Goal: Information Seeking & Learning: Learn about a topic

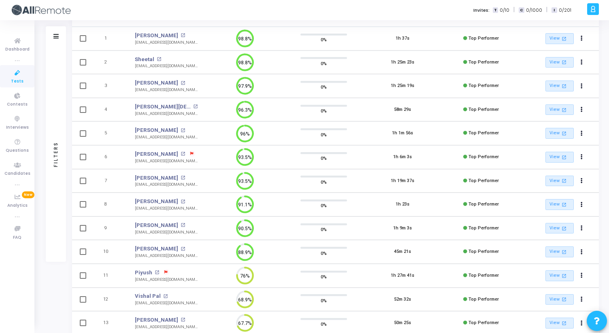
click at [13, 74] on icon at bounding box center [17, 73] width 17 height 10
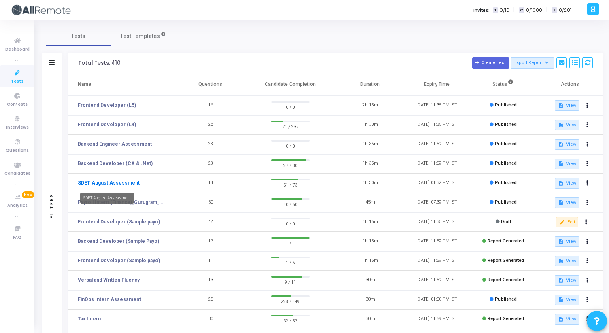
click at [121, 184] on link "SDET August Assessment" at bounding box center [109, 182] width 62 height 7
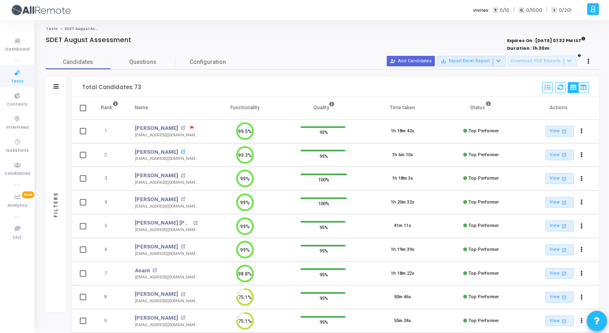
click at [180, 151] on mat-icon "open_in_new" at bounding box center [182, 152] width 4 height 4
click at [185, 175] on mat-icon "open_in_new" at bounding box center [182, 176] width 4 height 4
click at [193, 222] on mat-icon "open_in_new" at bounding box center [195, 223] width 4 height 4
click at [133, 59] on span "Questions" at bounding box center [142, 62] width 65 height 8
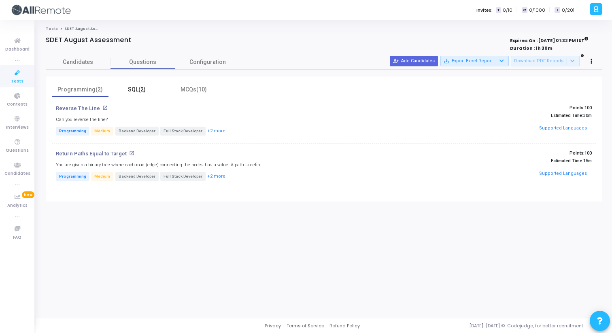
click at [130, 90] on div "SQL(2)" at bounding box center [136, 89] width 47 height 8
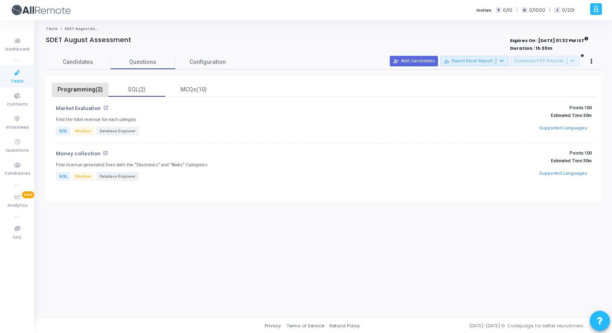
click at [90, 84] on div "Programming(2)" at bounding box center [80, 90] width 57 height 14
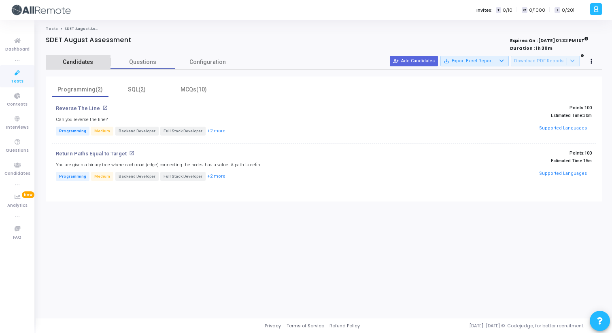
click at [87, 66] on link "Candidates" at bounding box center [78, 62] width 65 height 14
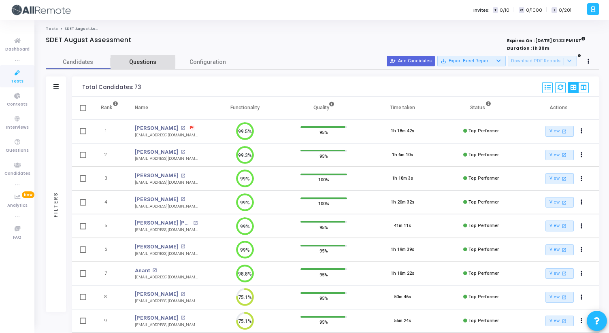
click at [136, 64] on span "Questions" at bounding box center [142, 62] width 65 height 8
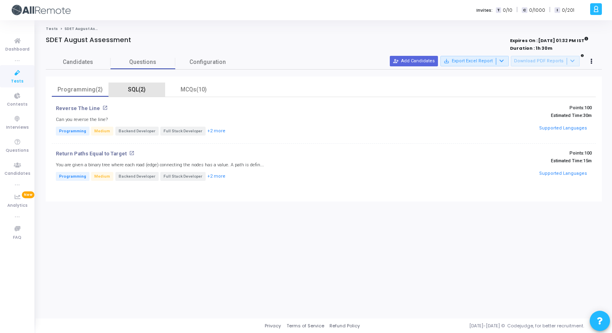
click at [143, 91] on div "SQL(2)" at bounding box center [136, 89] width 47 height 8
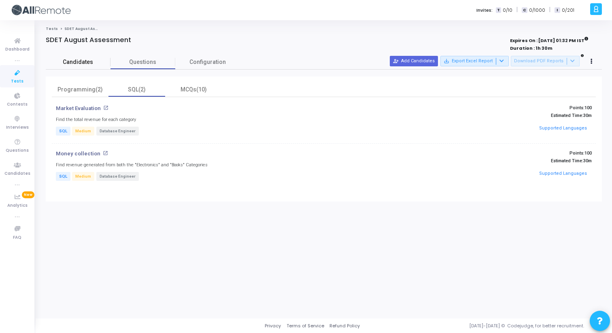
click at [83, 63] on span "Candidates" at bounding box center [78, 62] width 65 height 8
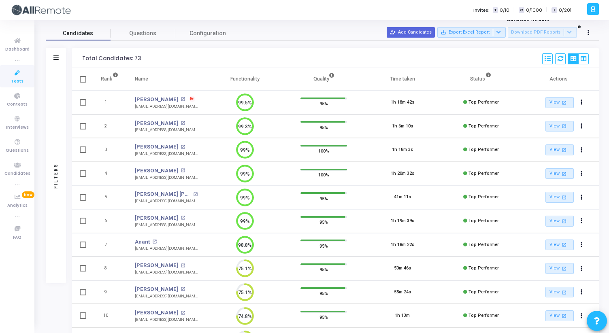
scroll to position [33, 0]
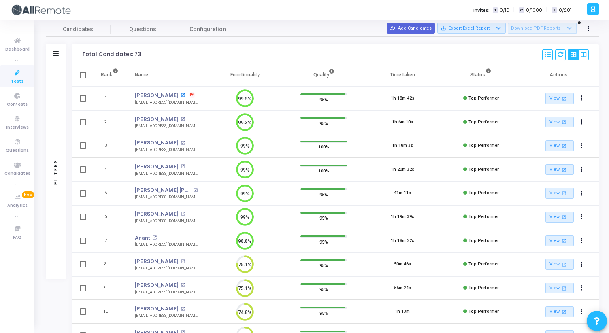
click at [180, 93] on mat-icon "open_in_new" at bounding box center [182, 95] width 4 height 4
click at [180, 96] on mat-icon "open_in_new" at bounding box center [182, 95] width 4 height 4
click at [150, 95] on link "Suyash Sharma" at bounding box center [156, 95] width 43 height 8
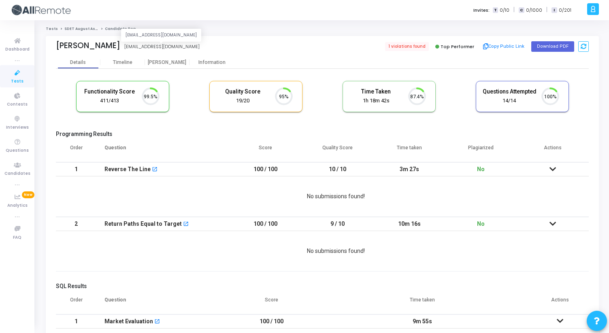
scroll to position [17, 21]
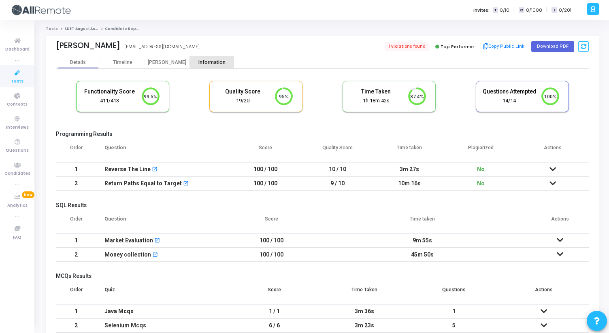
click at [209, 62] on div "Information" at bounding box center [211, 62] width 45 height 6
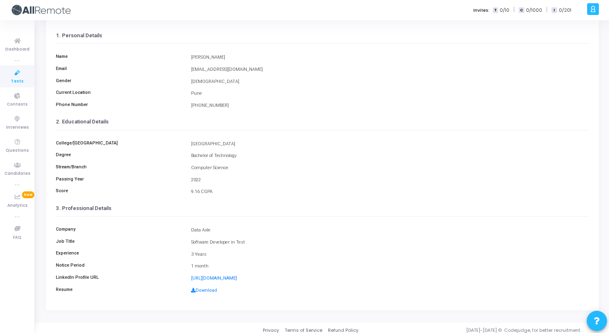
scroll to position [54, 0]
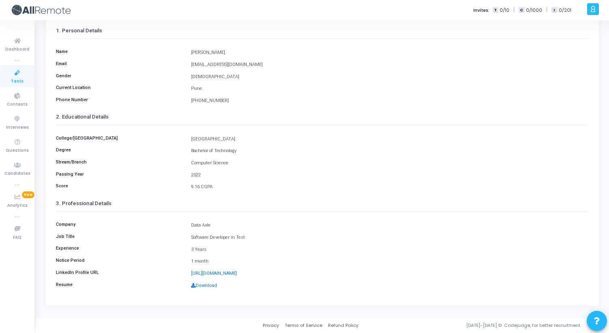
click at [200, 286] on link "Download" at bounding box center [204, 285] width 26 height 5
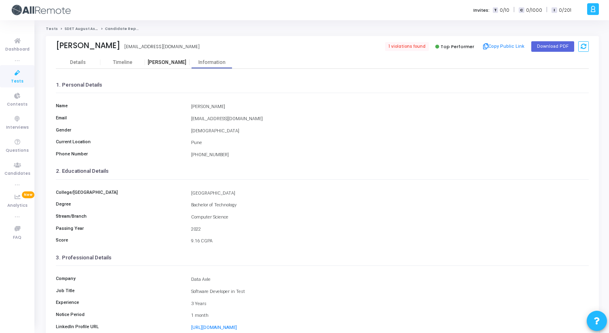
click at [166, 66] on div "[PERSON_NAME]" at bounding box center [167, 62] width 45 height 12
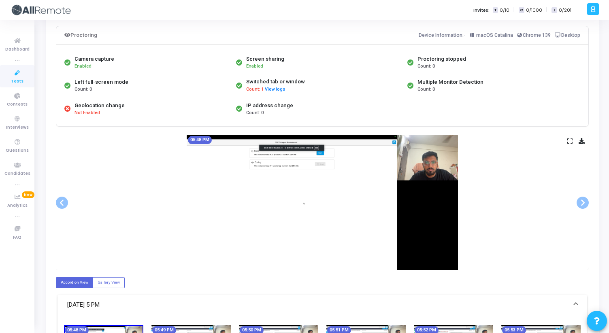
scroll to position [53, 0]
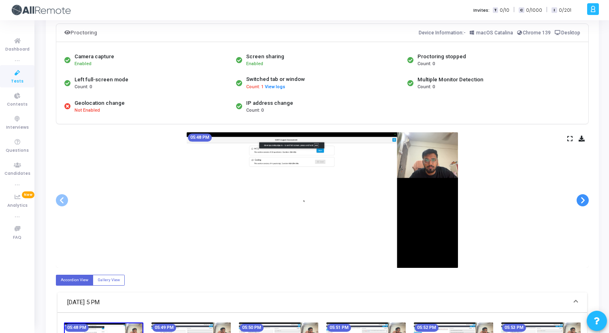
click at [581, 197] on span at bounding box center [582, 200] width 12 height 12
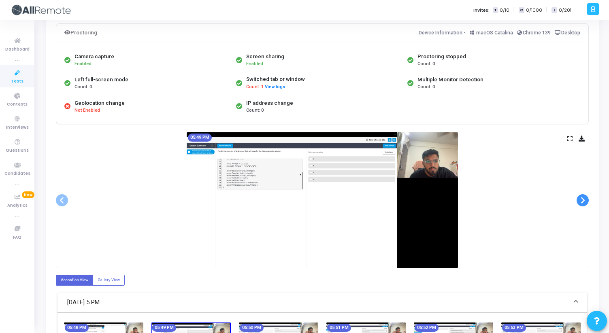
click at [581, 197] on span at bounding box center [582, 200] width 12 height 12
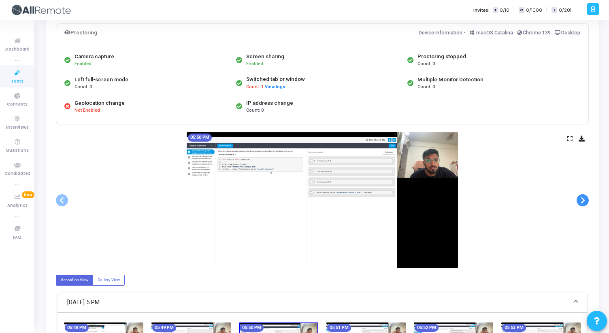
click at [581, 197] on span at bounding box center [582, 200] width 12 height 12
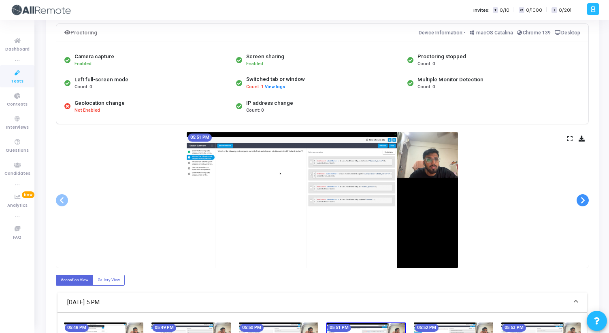
click at [581, 197] on span at bounding box center [582, 200] width 12 height 12
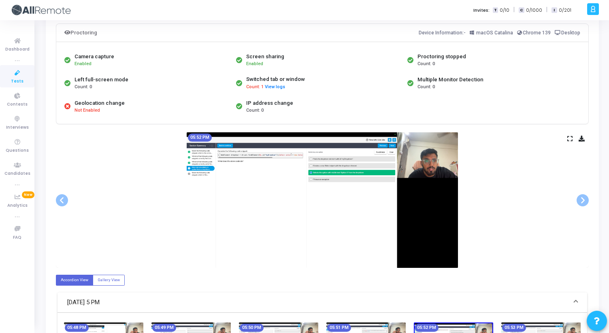
scroll to position [0, 0]
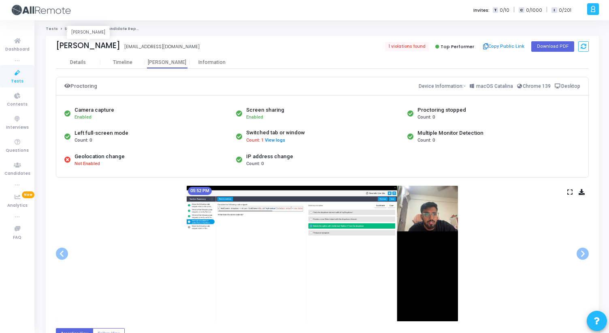
drag, startPoint x: 57, startPoint y: 46, endPoint x: 117, endPoint y: 48, distance: 59.9
click at [117, 48] on div "Suyash Sharma" at bounding box center [88, 45] width 64 height 9
copy div "Suyash Sharma"
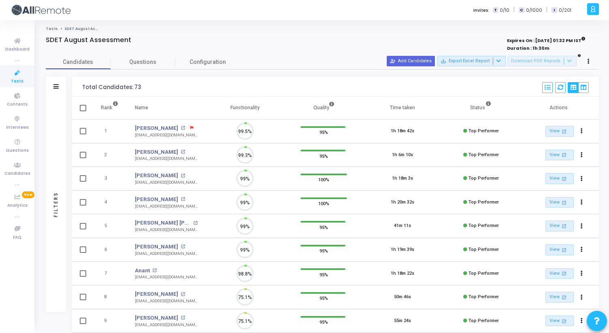
scroll to position [17, 21]
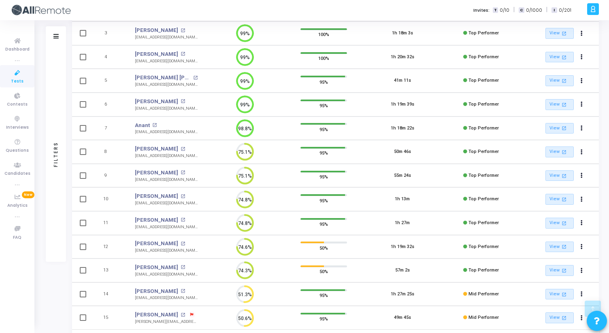
drag, startPoint x: 135, startPoint y: 204, endPoint x: 187, endPoint y: 204, distance: 52.2
click at [187, 204] on td "Devesh open_in_new devesh1697@gmail.com" at bounding box center [166, 199] width 79 height 24
drag, startPoint x: 187, startPoint y: 204, endPoint x: 122, endPoint y: 197, distance: 65.1
click at [122, 197] on tr "10 Devesh open_in_new devesh1697@gmail.com 74.8% 95% 1h 13m Top Performer View …" at bounding box center [335, 199] width 526 height 24
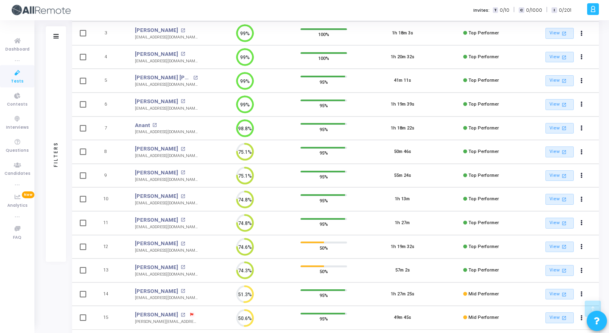
click at [122, 197] on td "10" at bounding box center [109, 199] width 34 height 24
drag, startPoint x: 102, startPoint y: 198, endPoint x: 190, endPoint y: 203, distance: 88.7
click at [191, 203] on tr "10 Devesh open_in_new devesh1697@gmail.com 74.8% 95% 1h 13m Top Performer View …" at bounding box center [335, 199] width 526 height 24
click at [190, 203] on td "Devesh open_in_new devesh1697@gmail.com" at bounding box center [166, 199] width 79 height 24
drag, startPoint x: 190, startPoint y: 203, endPoint x: 98, endPoint y: 196, distance: 92.9
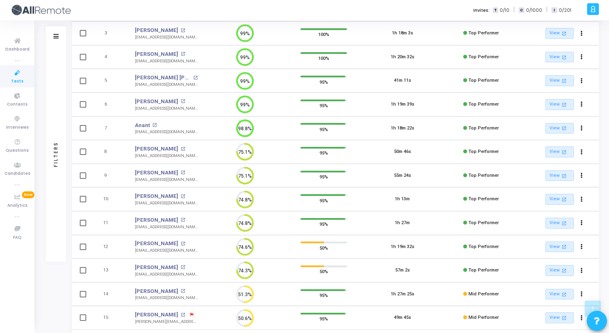
click at [98, 196] on tr "10 Devesh open_in_new devesh1697@gmail.com 74.8% 95% 1h 13m Top Performer View …" at bounding box center [335, 199] width 526 height 24
click at [98, 196] on td "10" at bounding box center [109, 199] width 34 height 24
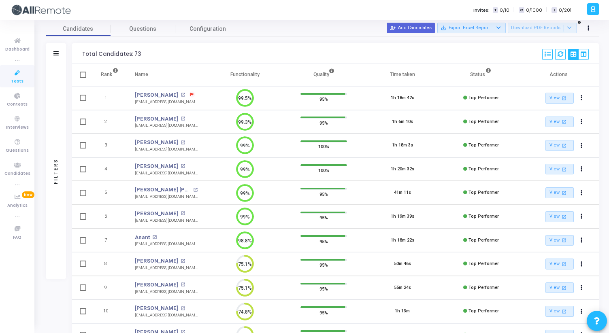
scroll to position [40, 0]
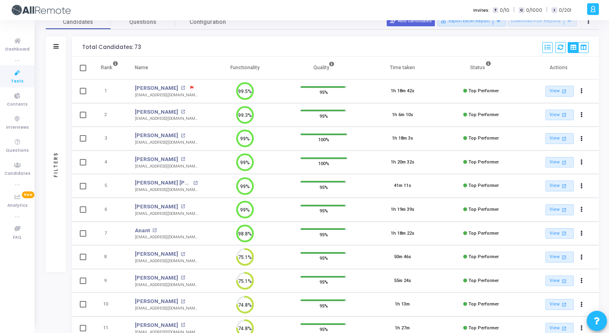
click at [238, 67] on th "Functionality" at bounding box center [245, 68] width 78 height 23
click at [221, 151] on td "99%" at bounding box center [245, 163] width 78 height 24
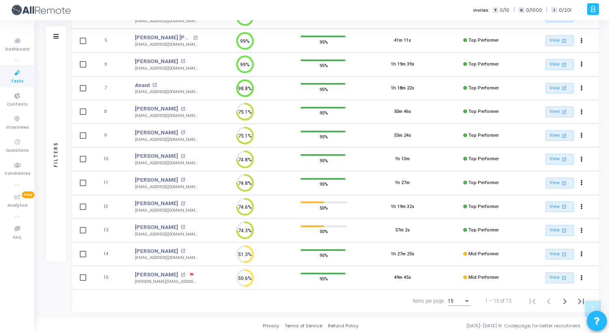
scroll to position [0, 0]
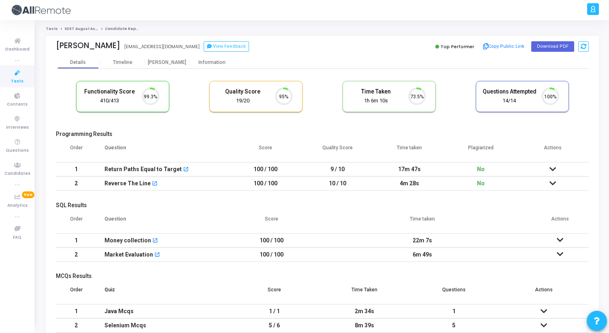
scroll to position [17, 21]
click at [167, 66] on div "[PERSON_NAME]" at bounding box center [167, 62] width 45 height 12
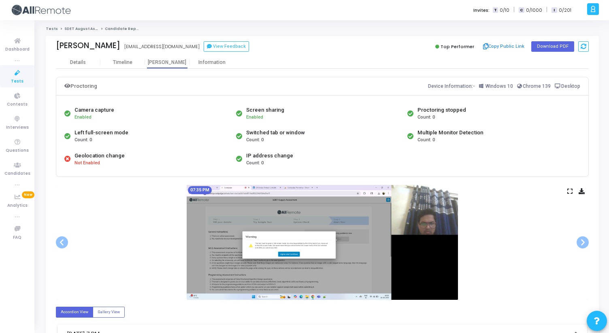
click at [572, 190] on icon at bounding box center [569, 191] width 5 height 4
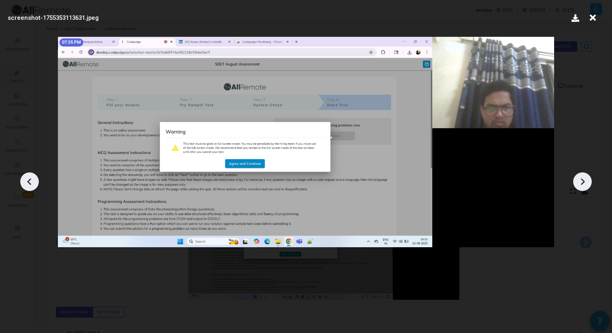
click at [576, 174] on div at bounding box center [306, 178] width 612 height 309
click at [580, 178] on icon at bounding box center [582, 182] width 12 height 12
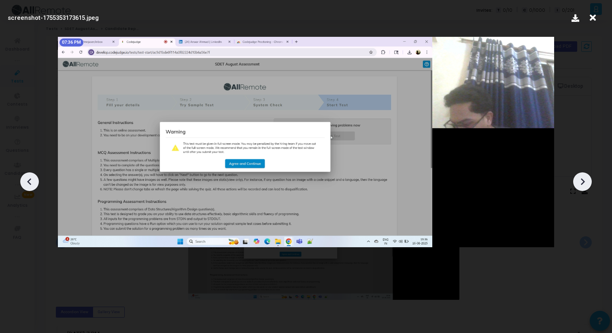
click at [580, 178] on icon at bounding box center [582, 182] width 12 height 12
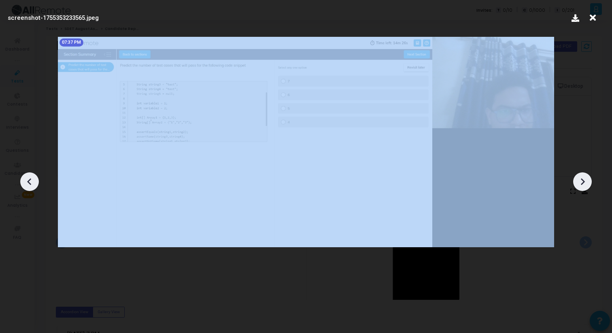
click at [580, 178] on icon at bounding box center [582, 182] width 12 height 12
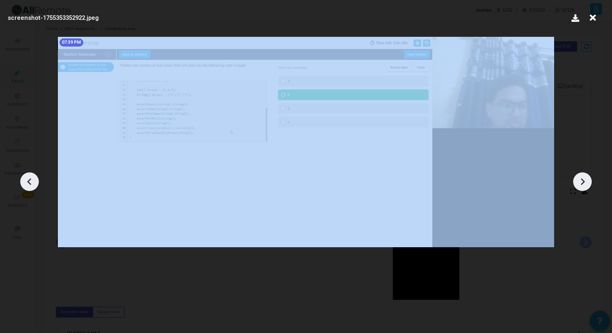
click at [580, 178] on icon at bounding box center [582, 182] width 12 height 12
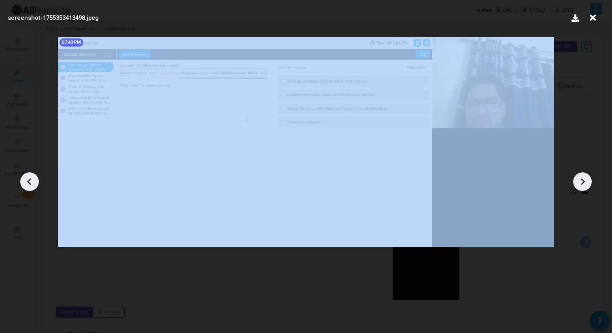
click at [580, 178] on icon at bounding box center [582, 182] width 12 height 12
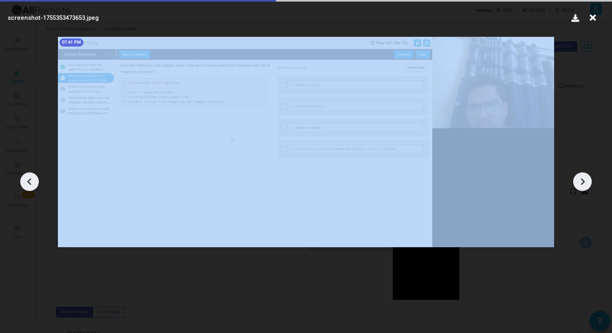
click at [580, 178] on icon at bounding box center [582, 182] width 12 height 12
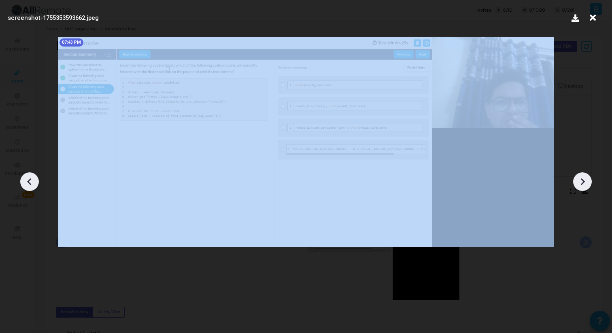
click at [580, 178] on icon at bounding box center [582, 182] width 12 height 12
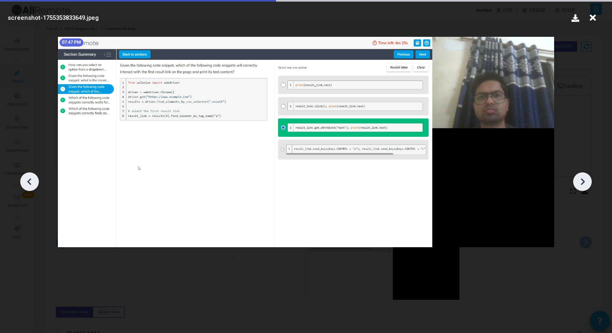
click at [580, 113] on div at bounding box center [306, 178] width 612 height 309
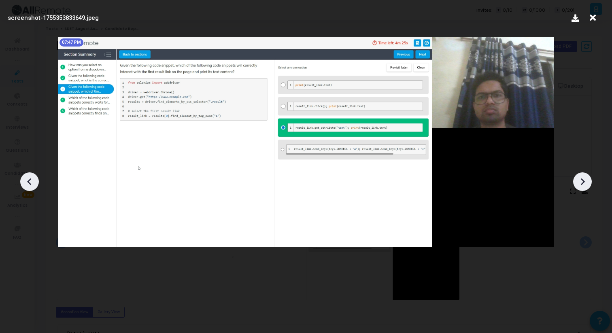
click at [593, 15] on icon at bounding box center [592, 17] width 13 height 15
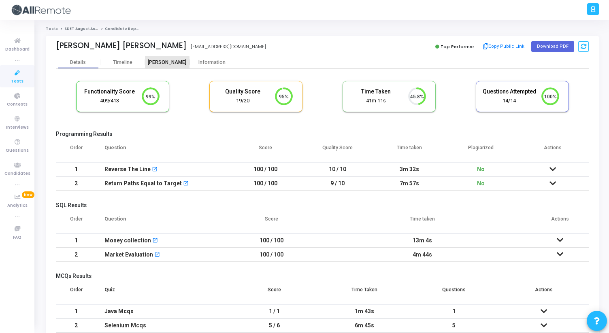
click at [161, 65] on div "[PERSON_NAME]" at bounding box center [167, 62] width 45 height 6
click at [168, 67] on div "[PERSON_NAME]" at bounding box center [167, 62] width 45 height 12
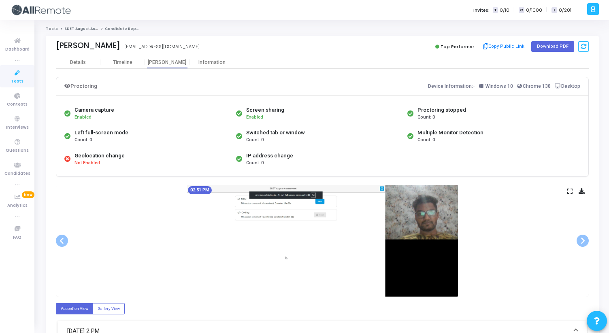
click at [570, 189] on icon at bounding box center [569, 191] width 5 height 4
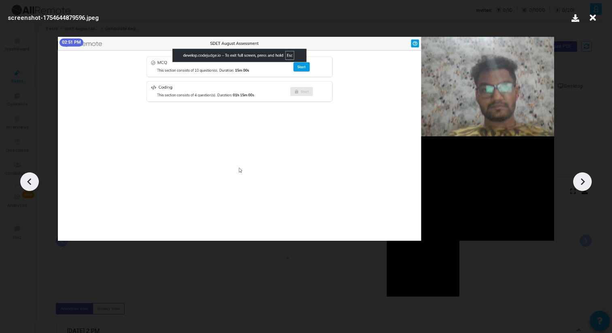
click at [587, 181] on icon at bounding box center [582, 182] width 12 height 12
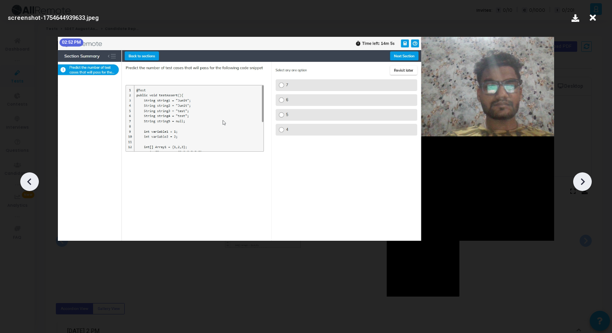
click at [587, 181] on icon at bounding box center [582, 182] width 12 height 12
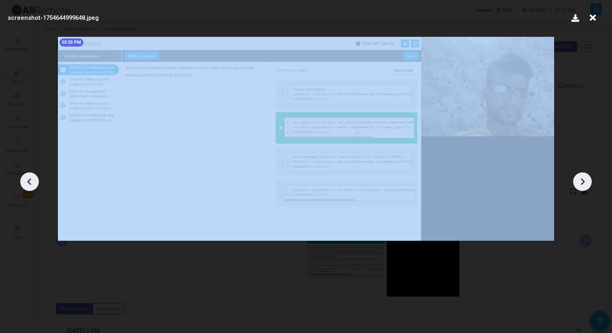
click at [587, 181] on icon at bounding box center [582, 182] width 12 height 12
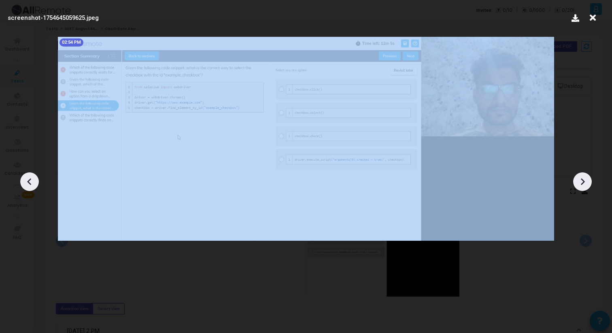
click at [587, 181] on icon at bounding box center [582, 182] width 12 height 12
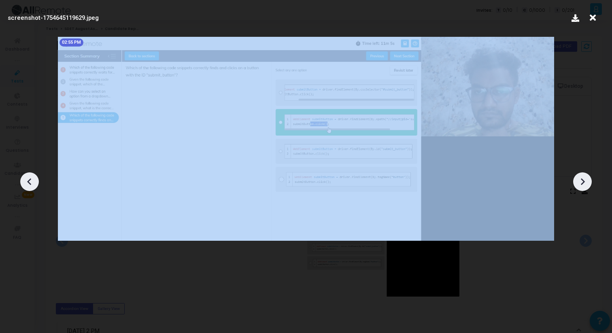
click at [587, 181] on icon at bounding box center [582, 182] width 12 height 12
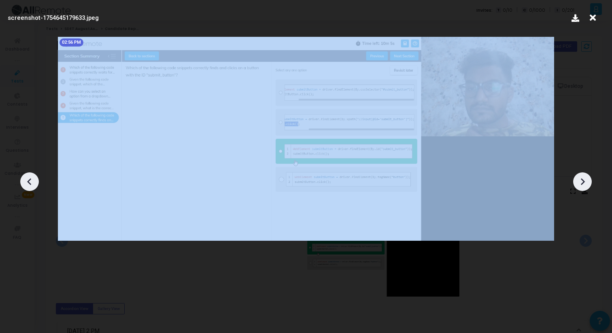
click at [587, 181] on icon at bounding box center [582, 182] width 12 height 12
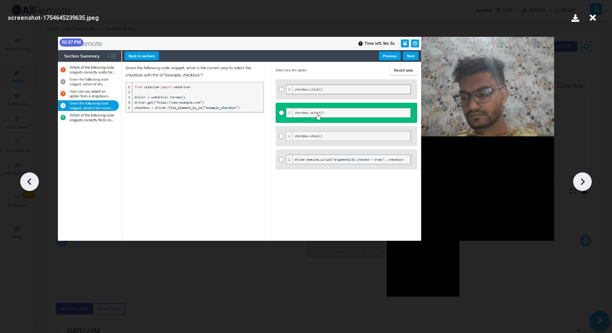
click at [587, 181] on icon at bounding box center [582, 182] width 12 height 12
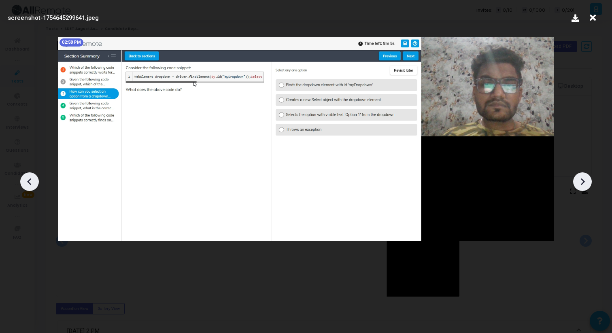
click at [587, 181] on icon at bounding box center [582, 182] width 12 height 12
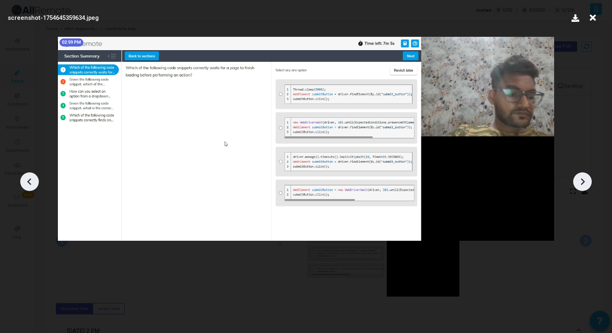
click at [587, 181] on icon at bounding box center [582, 182] width 12 height 12
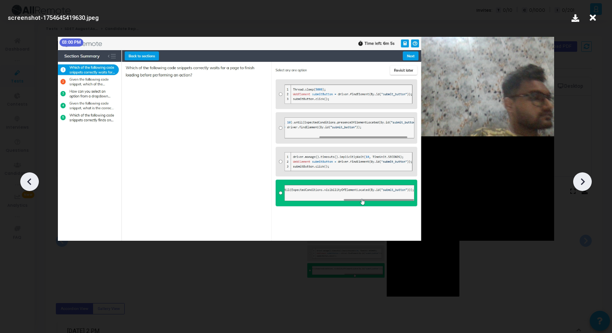
click at [587, 181] on icon at bounding box center [582, 182] width 12 height 12
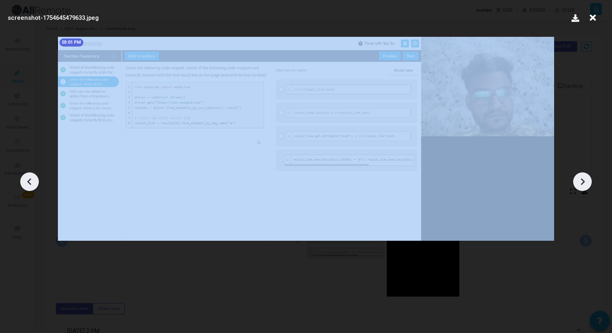
click at [587, 181] on icon at bounding box center [582, 182] width 12 height 12
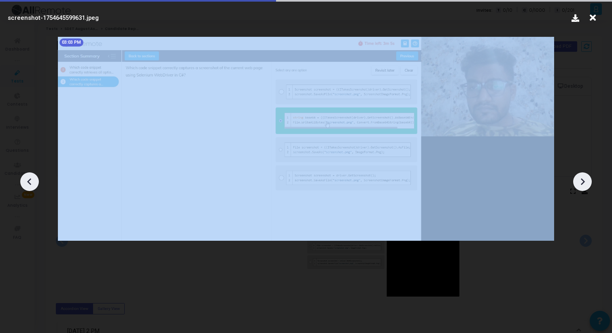
click at [587, 182] on icon at bounding box center [582, 182] width 12 height 12
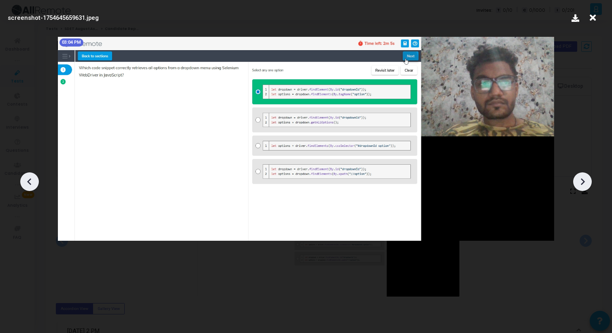
click at [587, 182] on icon at bounding box center [582, 182] width 12 height 12
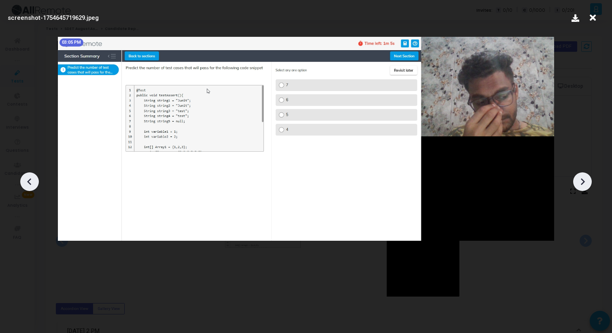
click at [587, 182] on icon at bounding box center [582, 182] width 12 height 12
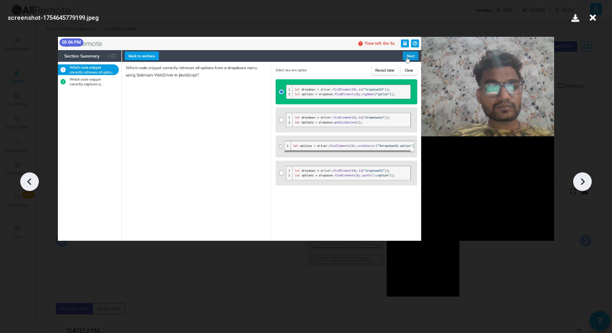
click at [587, 182] on icon at bounding box center [582, 182] width 12 height 12
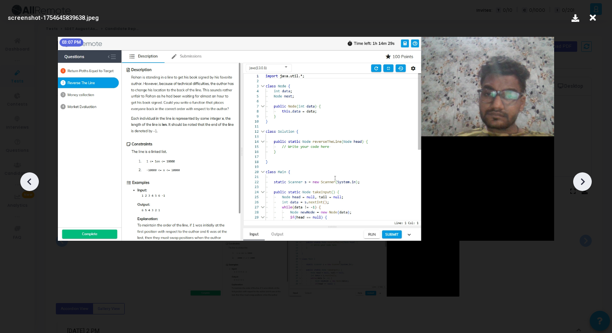
click at [583, 150] on div at bounding box center [306, 178] width 612 height 309
click at [579, 177] on icon at bounding box center [582, 182] width 12 height 12
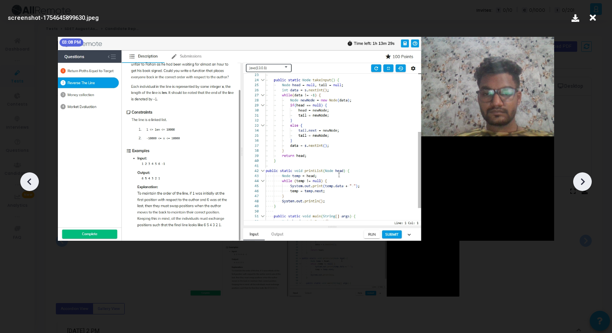
click at [579, 177] on icon at bounding box center [582, 182] width 12 height 12
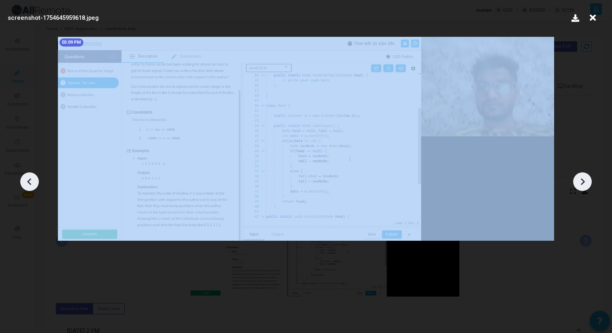
click at [579, 177] on icon at bounding box center [582, 182] width 12 height 12
click at [579, 178] on icon at bounding box center [582, 182] width 12 height 12
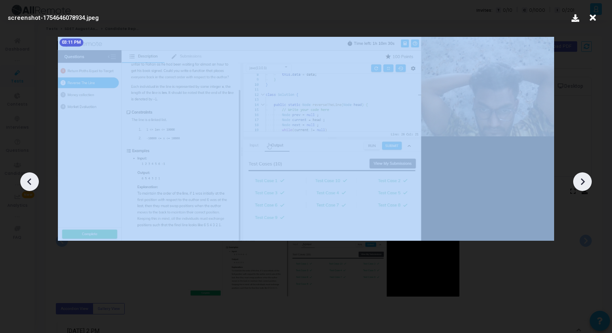
click at [579, 178] on icon at bounding box center [582, 182] width 12 height 12
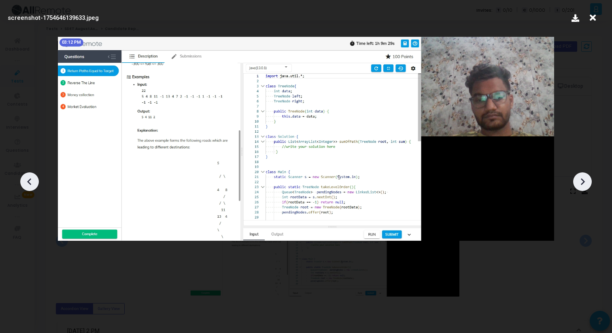
click at [579, 178] on icon at bounding box center [582, 182] width 12 height 12
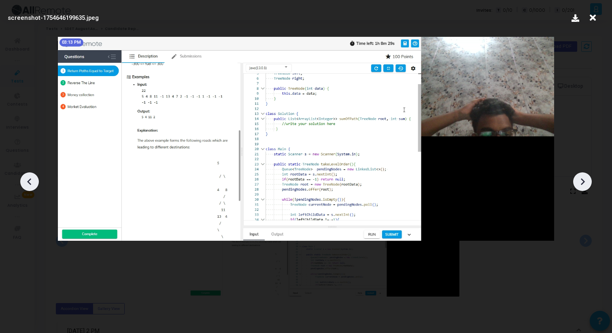
click at [579, 178] on icon at bounding box center [582, 182] width 12 height 12
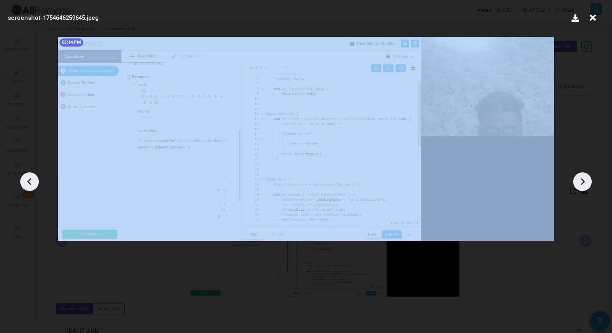
click at [579, 178] on icon at bounding box center [582, 182] width 12 height 12
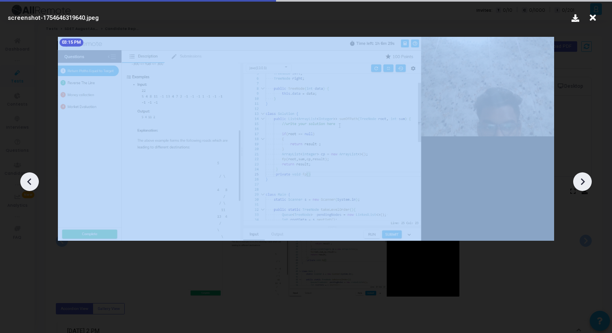
click at [579, 178] on icon at bounding box center [582, 182] width 12 height 12
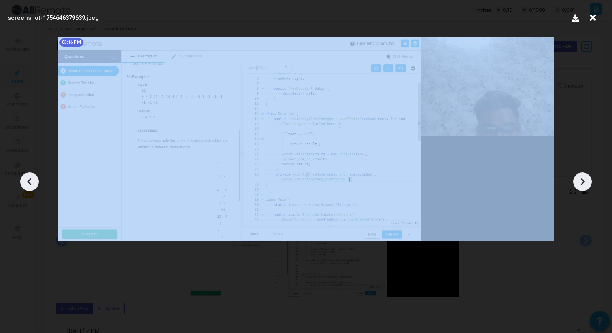
click at [579, 178] on icon at bounding box center [582, 182] width 12 height 12
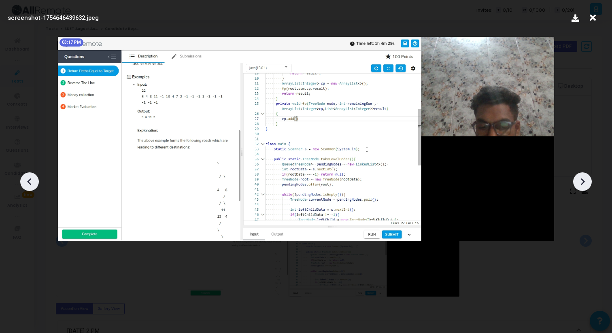
click at [589, 18] on icon at bounding box center [592, 17] width 13 height 15
